Goal: Communication & Community: Answer question/provide support

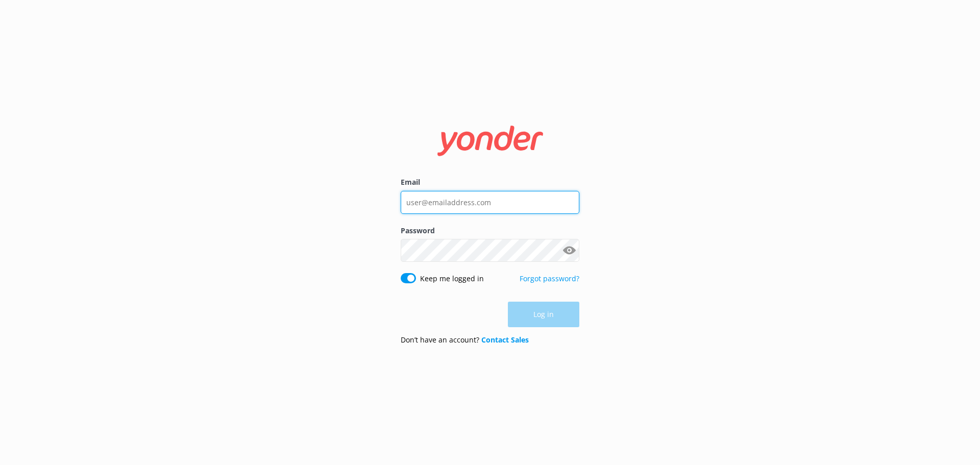
type input "[EMAIL_ADDRESS][DOMAIN_NAME]"
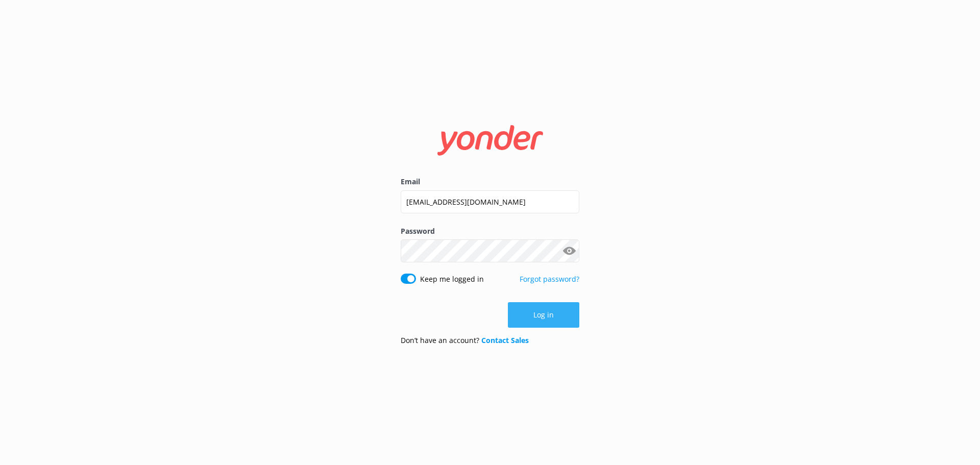
click at [558, 314] on div "Log in" at bounding box center [490, 315] width 179 height 26
click at [548, 313] on button "Log in" at bounding box center [543, 315] width 71 height 26
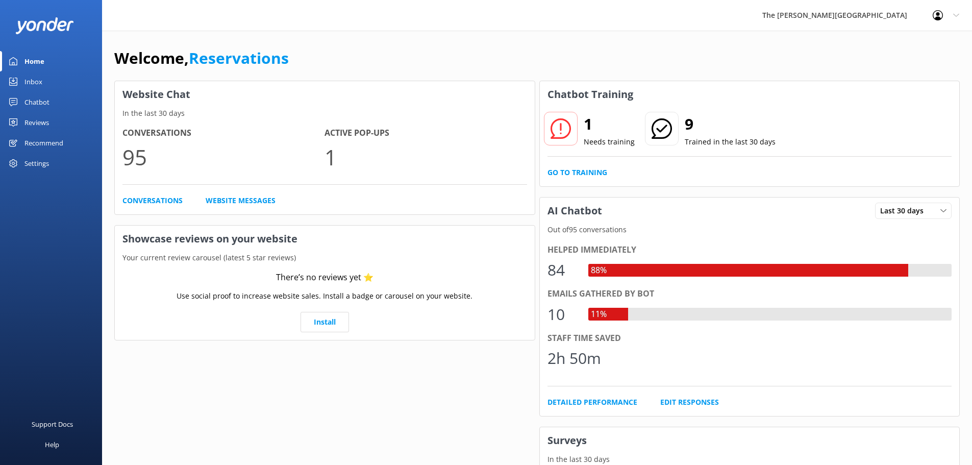
click at [37, 79] on div "Inbox" at bounding box center [33, 81] width 18 height 20
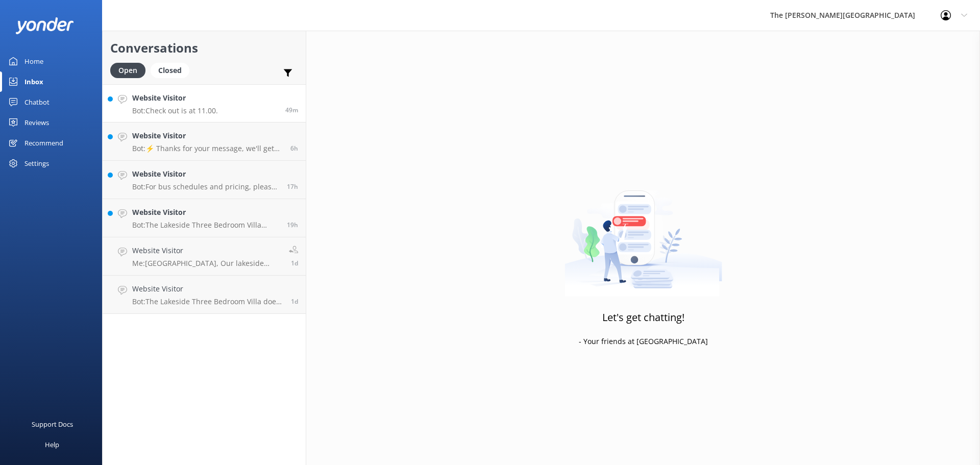
click at [206, 104] on h4 "Website Visitor" at bounding box center [175, 97] width 86 height 11
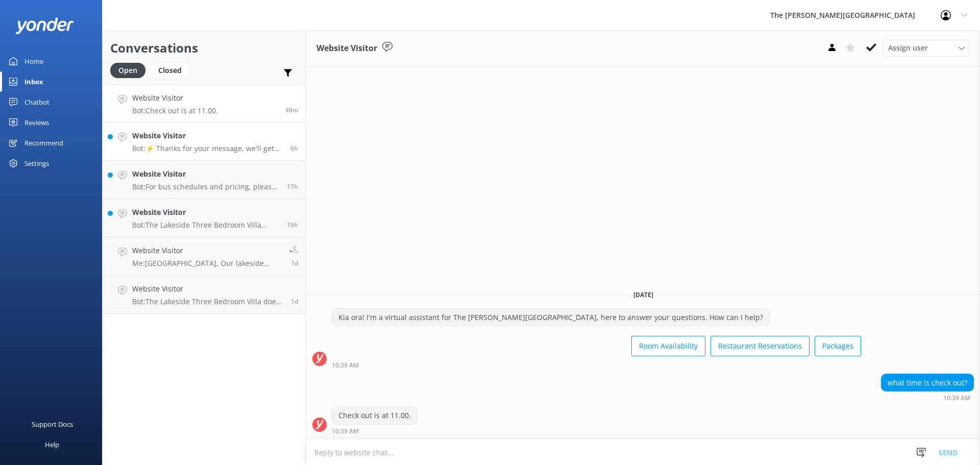
click at [221, 139] on h4 "Website Visitor" at bounding box center [207, 135] width 151 height 11
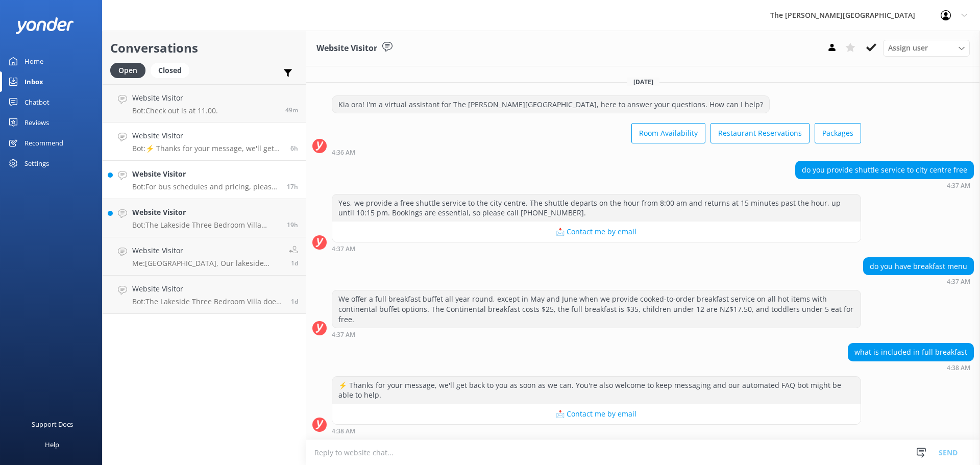
click at [186, 177] on h4 "Website Visitor" at bounding box center [205, 173] width 147 height 11
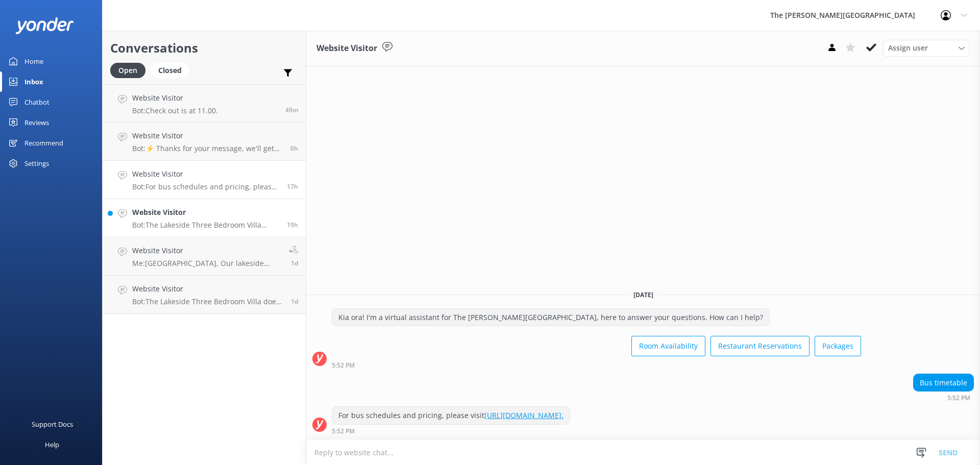
click at [208, 210] on h4 "Website Visitor" at bounding box center [205, 212] width 147 height 11
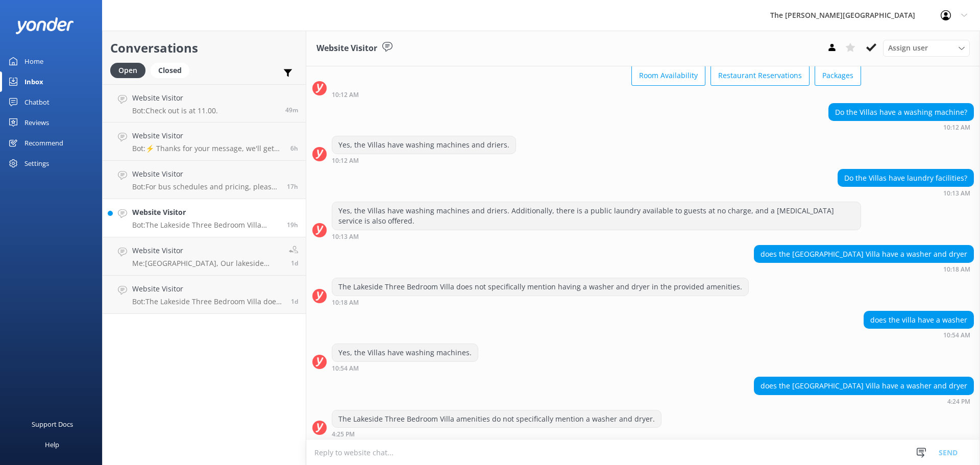
scroll to position [59, 0]
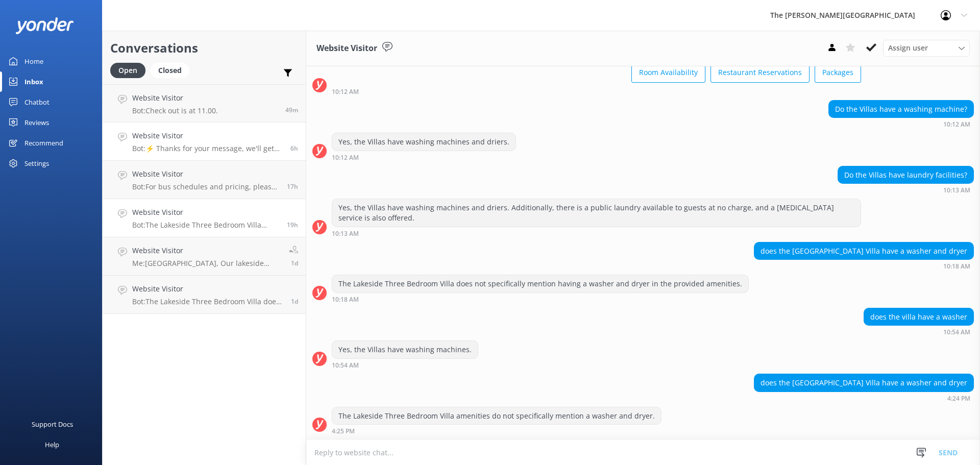
click at [212, 146] on p "Bot: ⚡ Thanks for your message, we'll get back to you as soon as we can. You're…" at bounding box center [207, 148] width 151 height 9
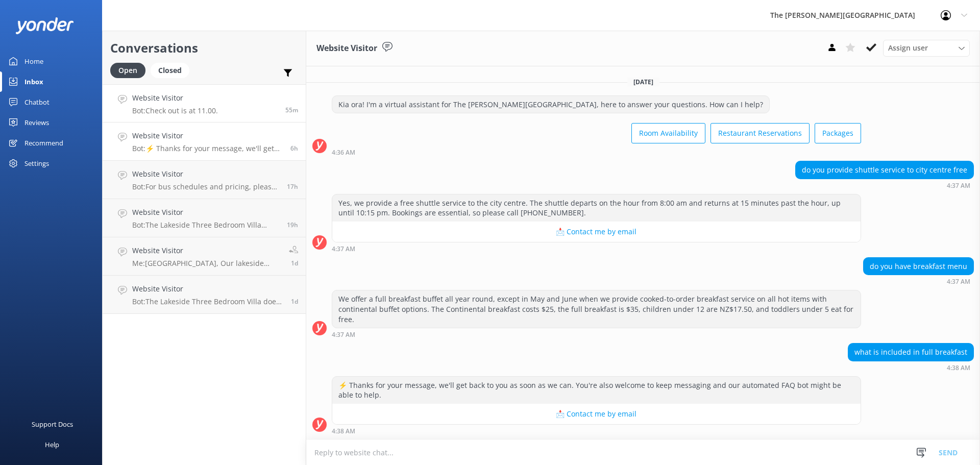
click at [188, 109] on p "Bot: Check out is at 11.00." at bounding box center [175, 110] width 86 height 9
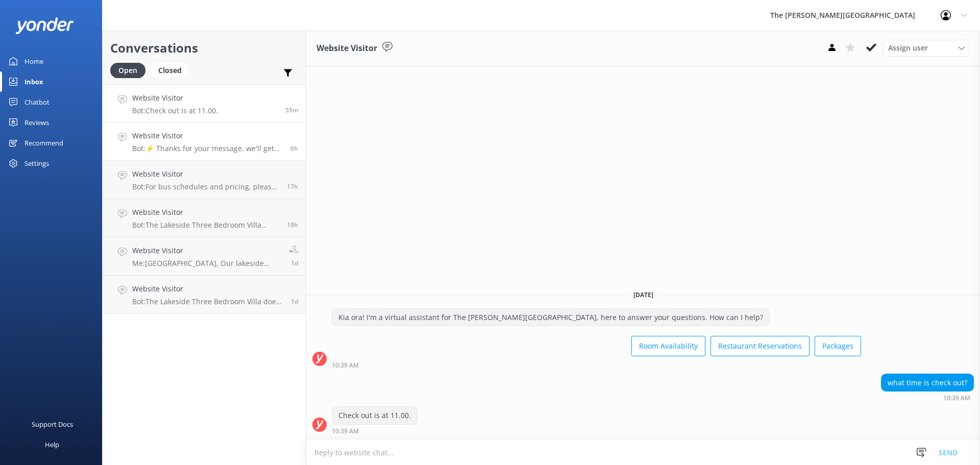
click at [228, 151] on p "Bot: ⚡ Thanks for your message, we'll get back to you as soon as we can. You're…" at bounding box center [207, 148] width 151 height 9
